Goal: Task Accomplishment & Management: Manage account settings

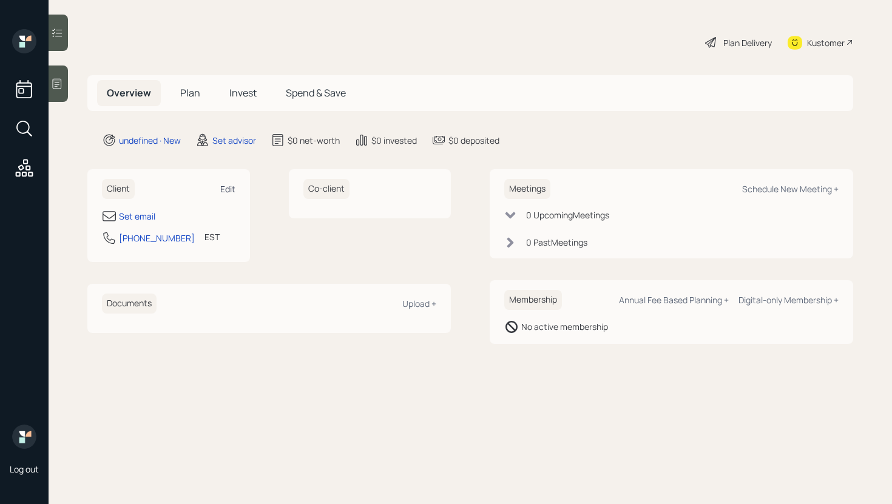
click at [224, 187] on div "Edit" at bounding box center [227, 189] width 15 height 12
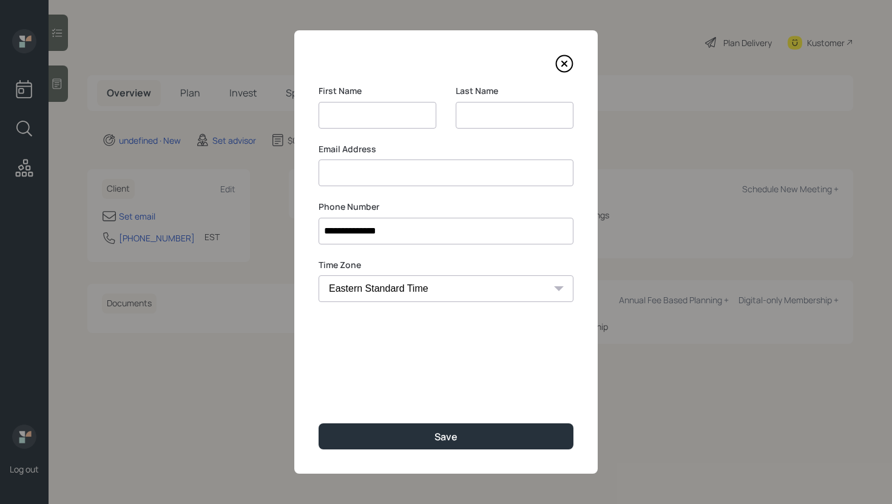
click at [366, 181] on input at bounding box center [446, 173] width 255 height 27
paste input "[PERSON_NAME]"
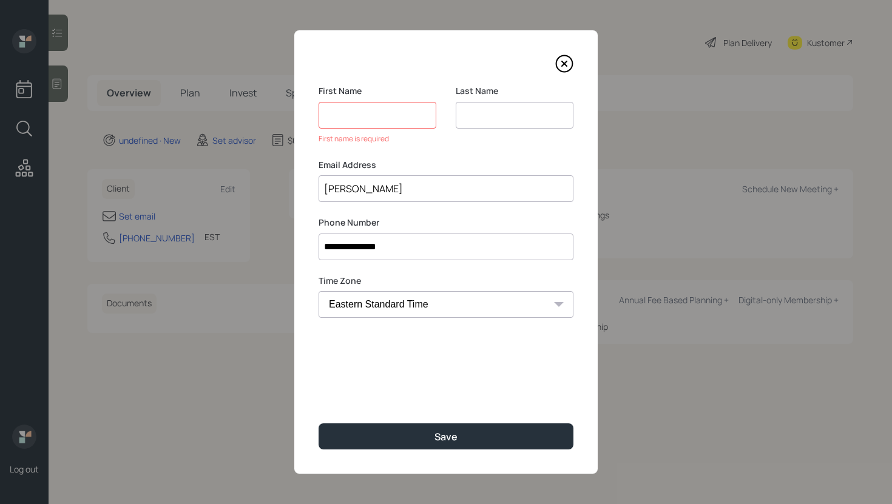
click at [344, 184] on input "[PERSON_NAME]" at bounding box center [446, 188] width 255 height 27
type input "Welsh"
click at [338, 132] on div "First Name First name is required" at bounding box center [378, 114] width 118 height 59
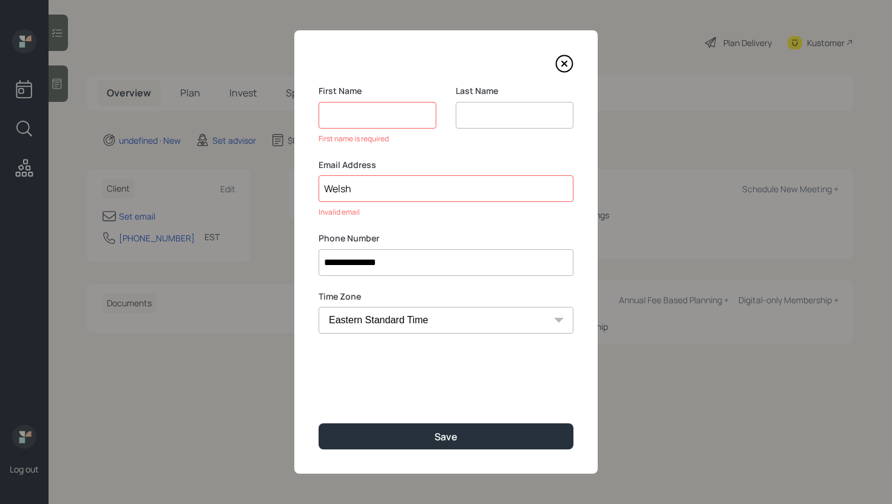
click at [338, 122] on input at bounding box center [378, 115] width 118 height 27
paste input "[PERSON_NAME]"
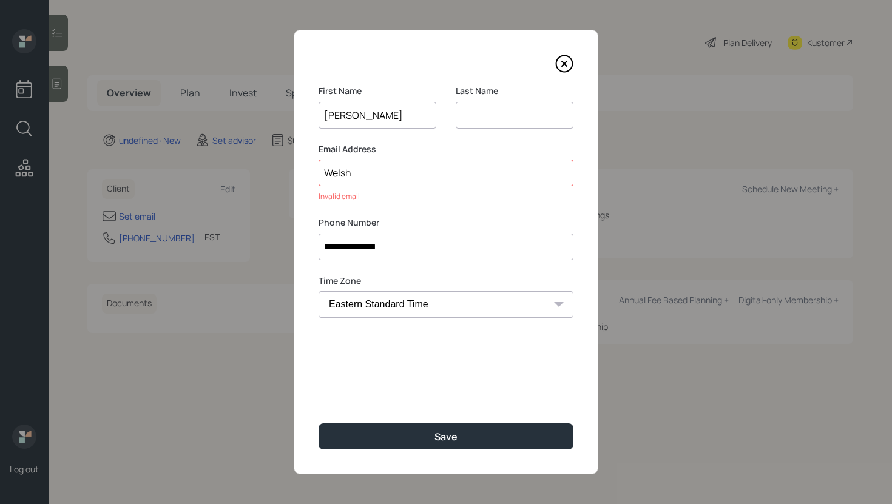
type input "[PERSON_NAME]"
click at [334, 178] on input "Welsh" at bounding box center [446, 173] width 255 height 27
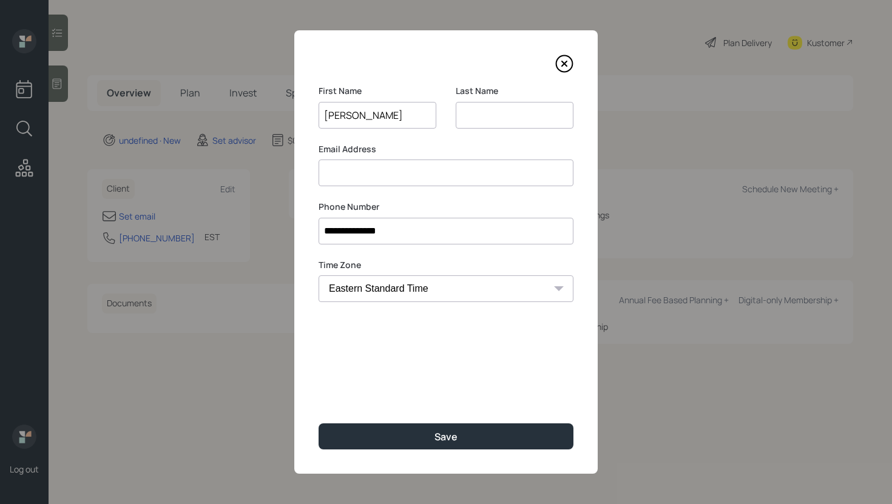
click at [468, 118] on input at bounding box center [515, 115] width 118 height 27
paste input "Welsh"
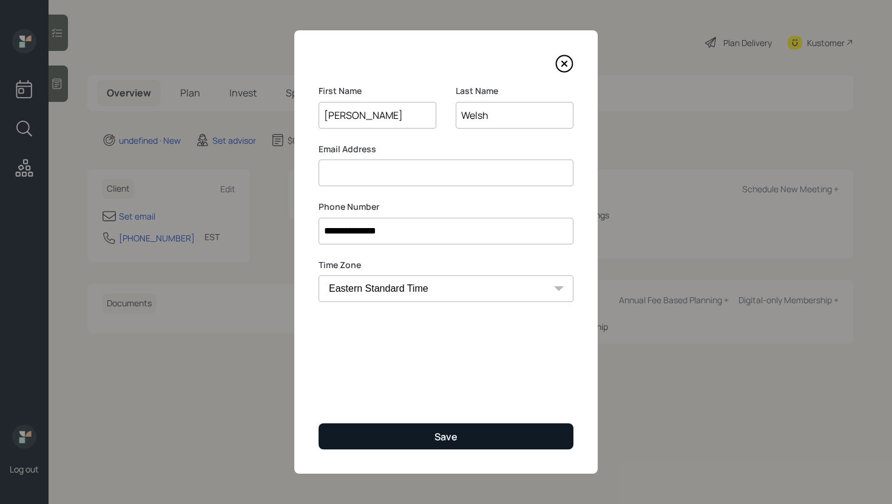
type input "Welsh"
click at [407, 441] on button "Save" at bounding box center [446, 437] width 255 height 26
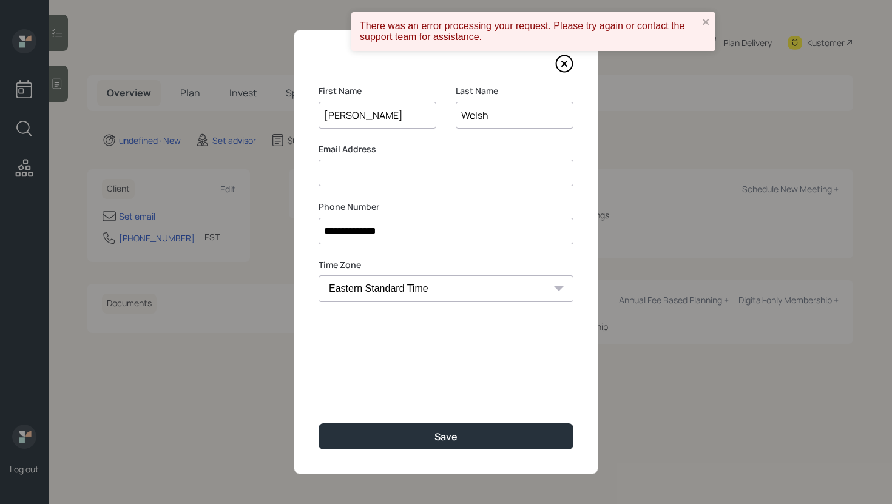
click at [407, 117] on input "[PERSON_NAME]" at bounding box center [378, 115] width 118 height 27
click at [511, 172] on input at bounding box center [446, 173] width 255 height 27
click at [562, 62] on icon at bounding box center [564, 63] width 5 height 5
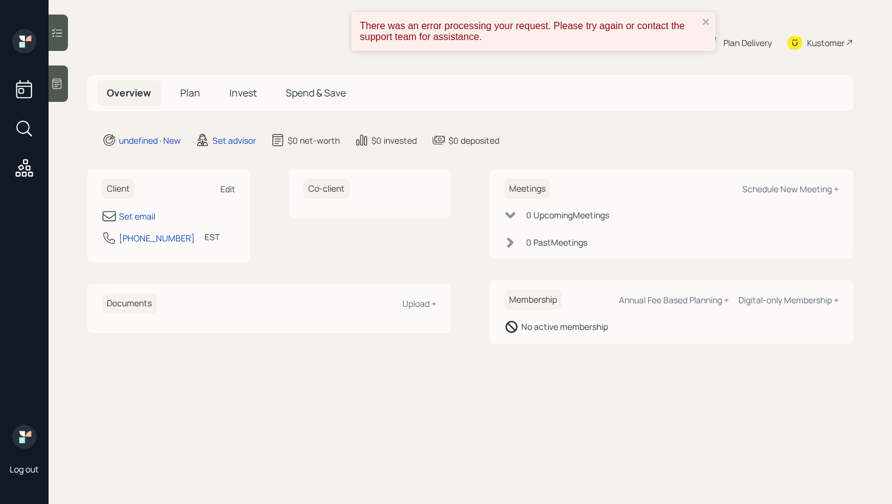
click at [227, 186] on div "Edit" at bounding box center [227, 189] width 15 height 12
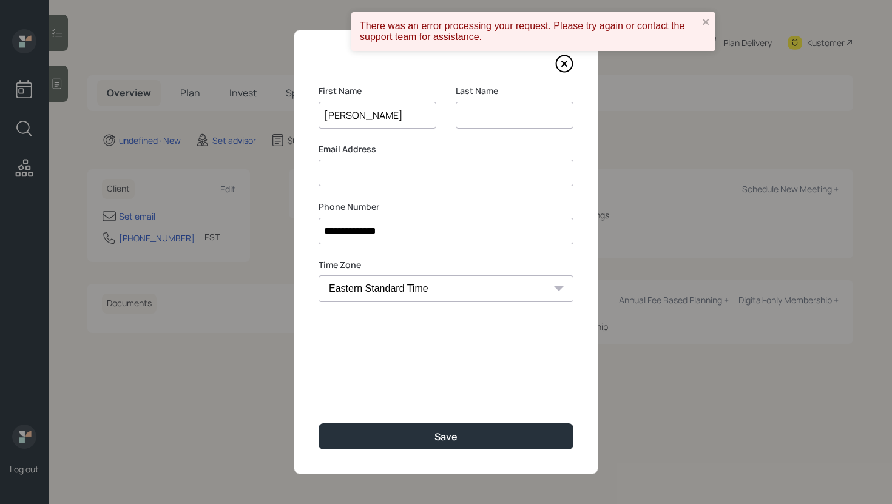
type input "[PERSON_NAME]"
type input "Welsh"
click at [341, 180] on input at bounding box center [446, 173] width 255 height 27
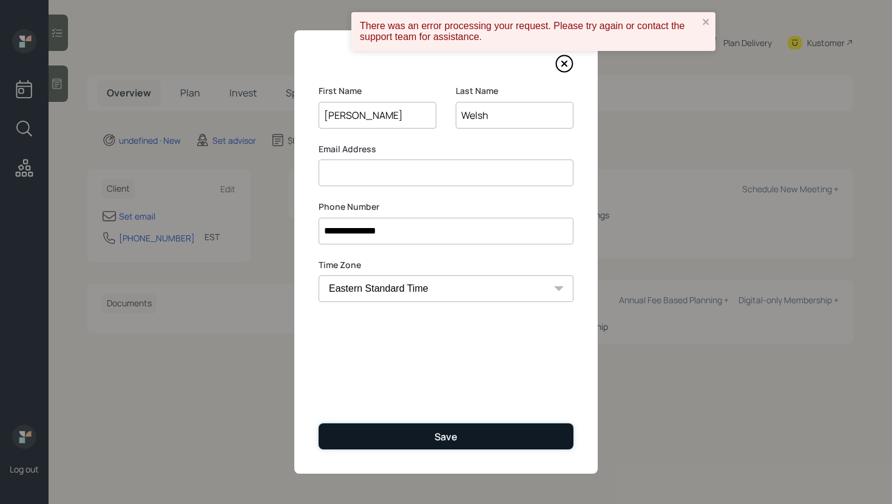
click at [434, 430] on button "Save" at bounding box center [446, 437] width 255 height 26
